Goal: Book appointment/travel/reservation

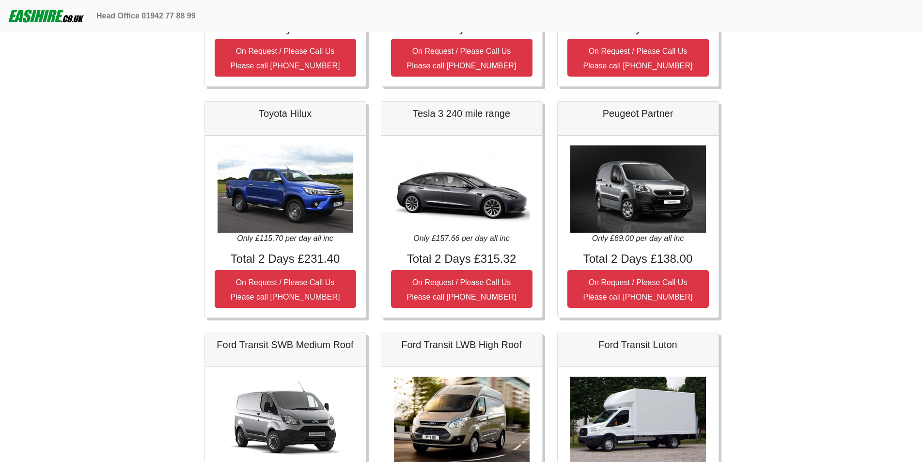
scroll to position [387, 0]
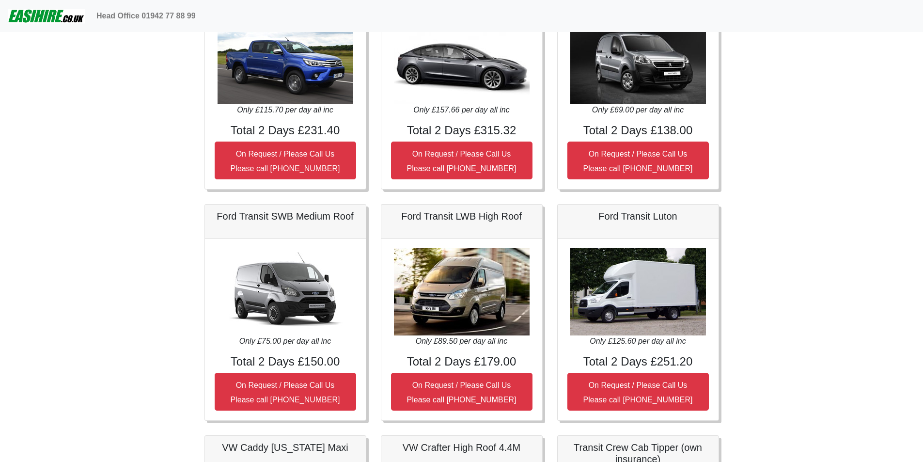
click at [473, 294] on img at bounding box center [462, 291] width 136 height 87
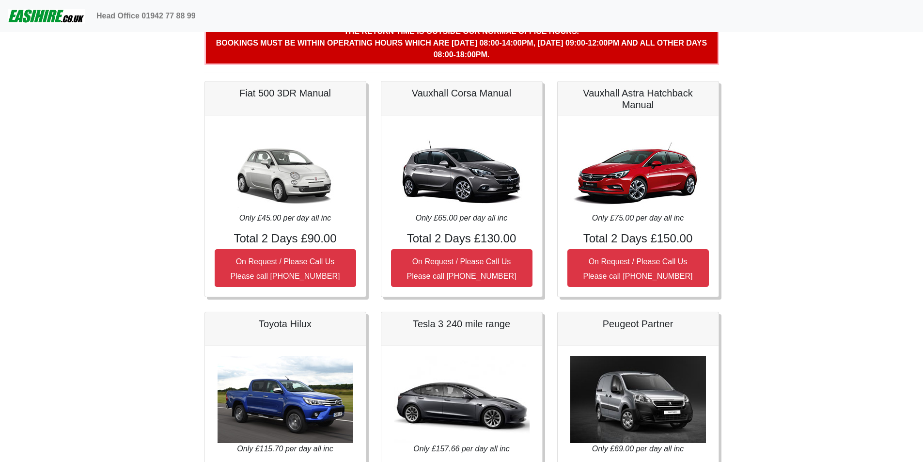
scroll to position [0, 0]
